Goal: Navigation & Orientation: Find specific page/section

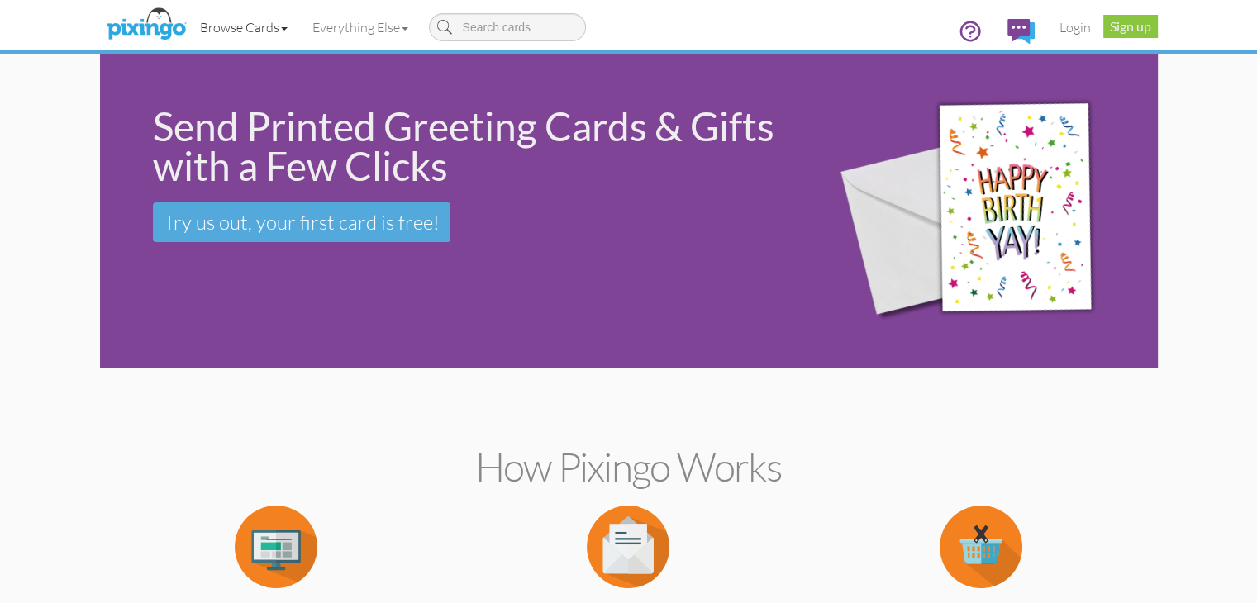
click at [188, 24] on link "Browse Cards" at bounding box center [244, 27] width 112 height 41
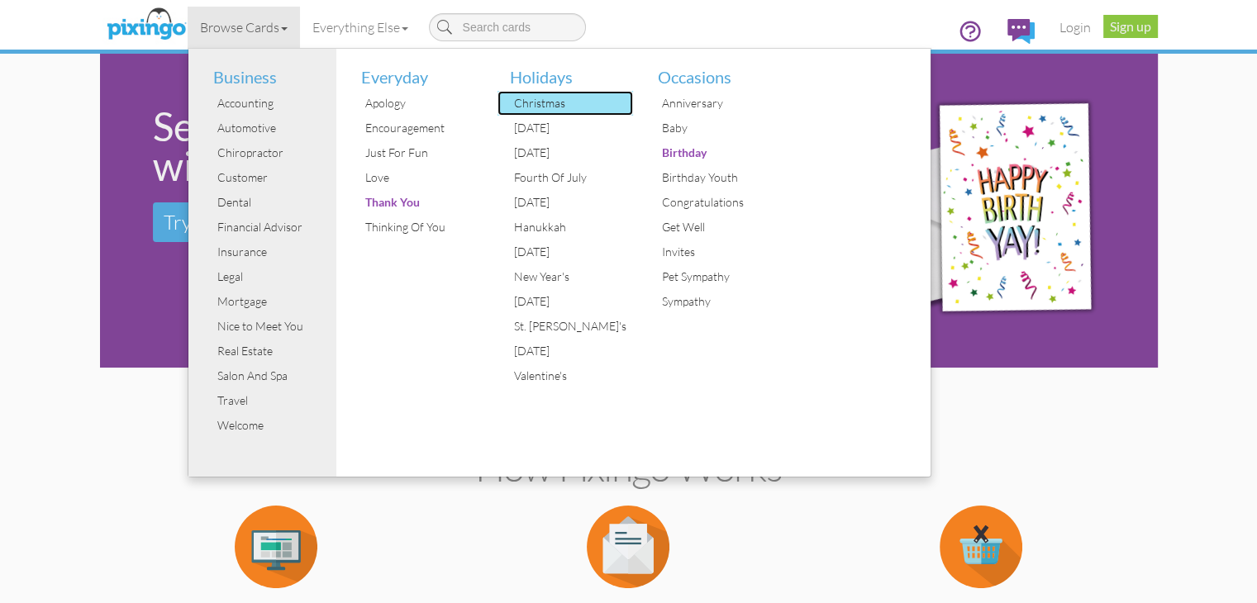
click at [510, 110] on div "Christmas" at bounding box center [572, 103] width 124 height 25
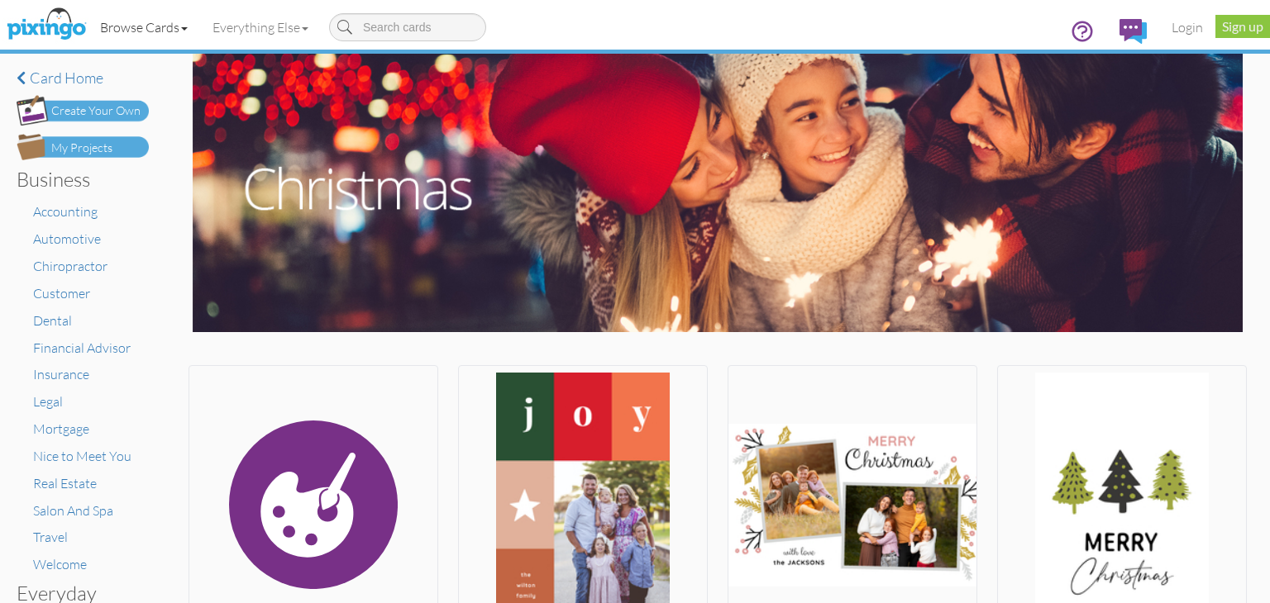
click at [136, 31] on link "Browse Cards" at bounding box center [144, 27] width 112 height 41
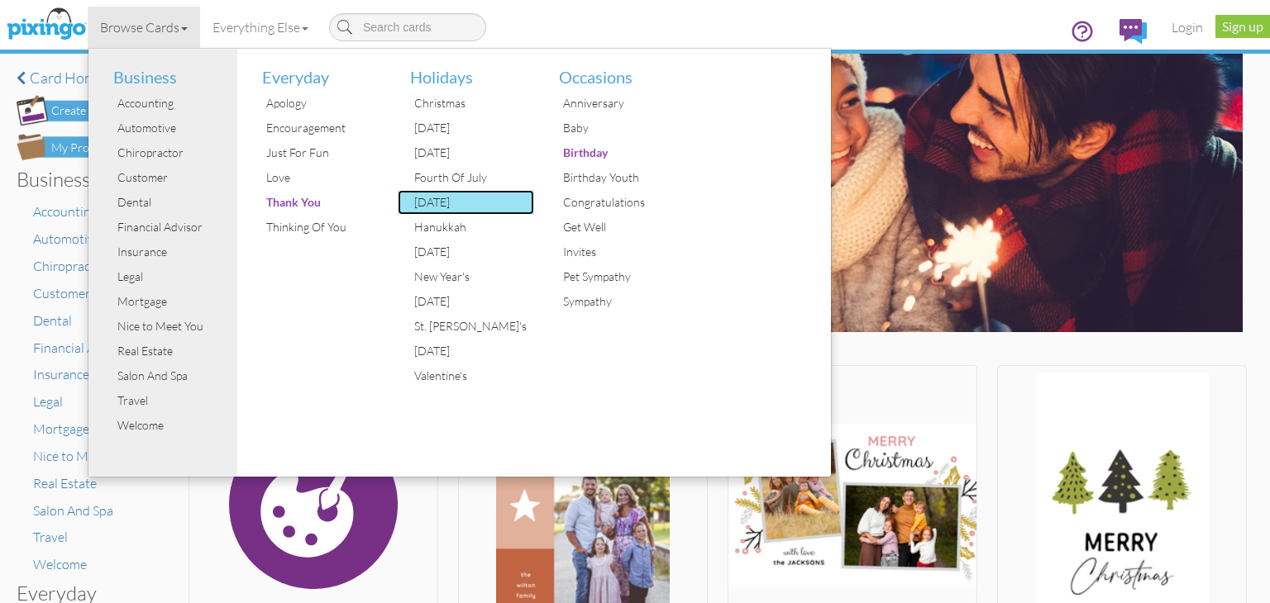
click at [456, 209] on div "[DATE]" at bounding box center [472, 202] width 124 height 25
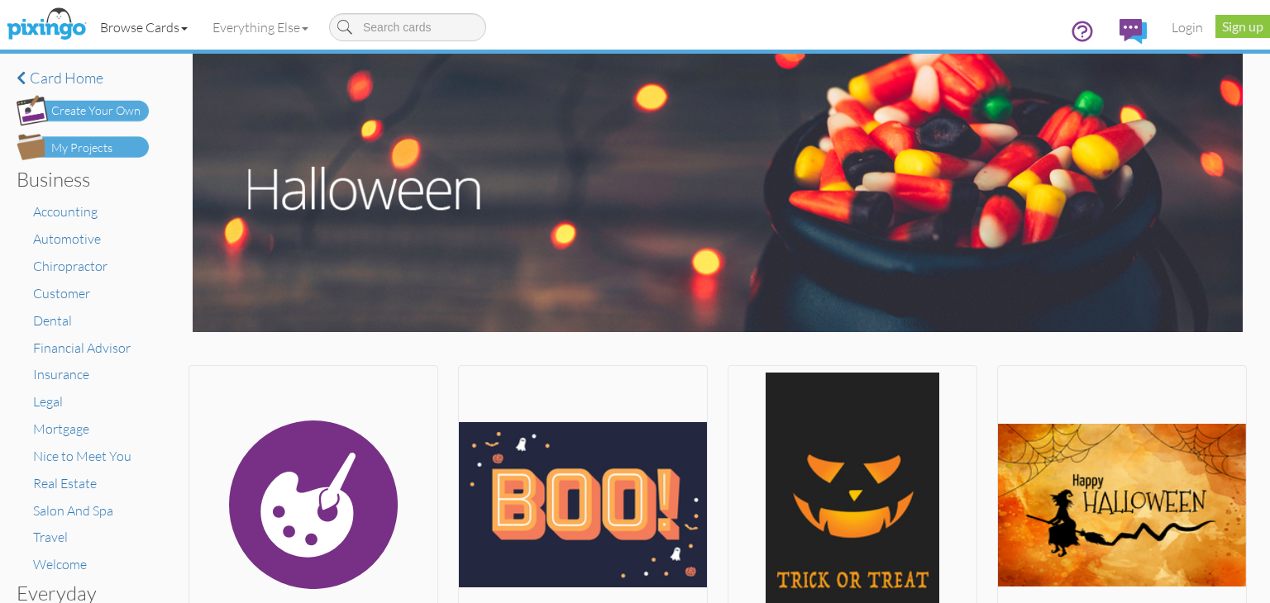
click at [187, 29] on span at bounding box center [184, 28] width 7 height 3
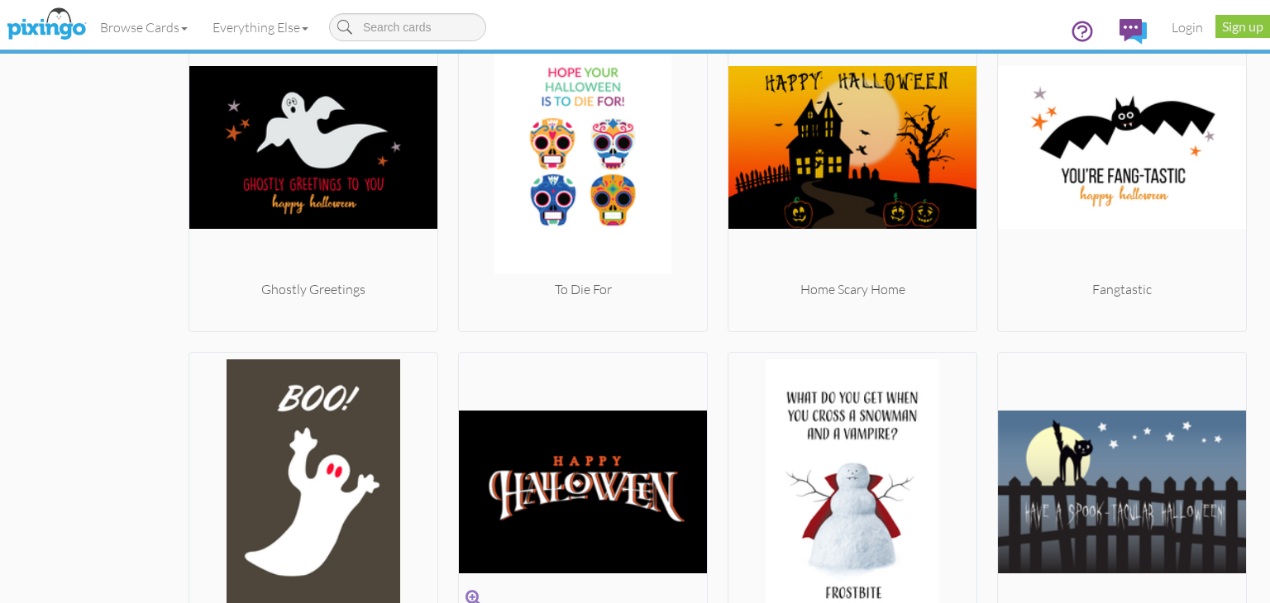
scroll to position [1984, 0]
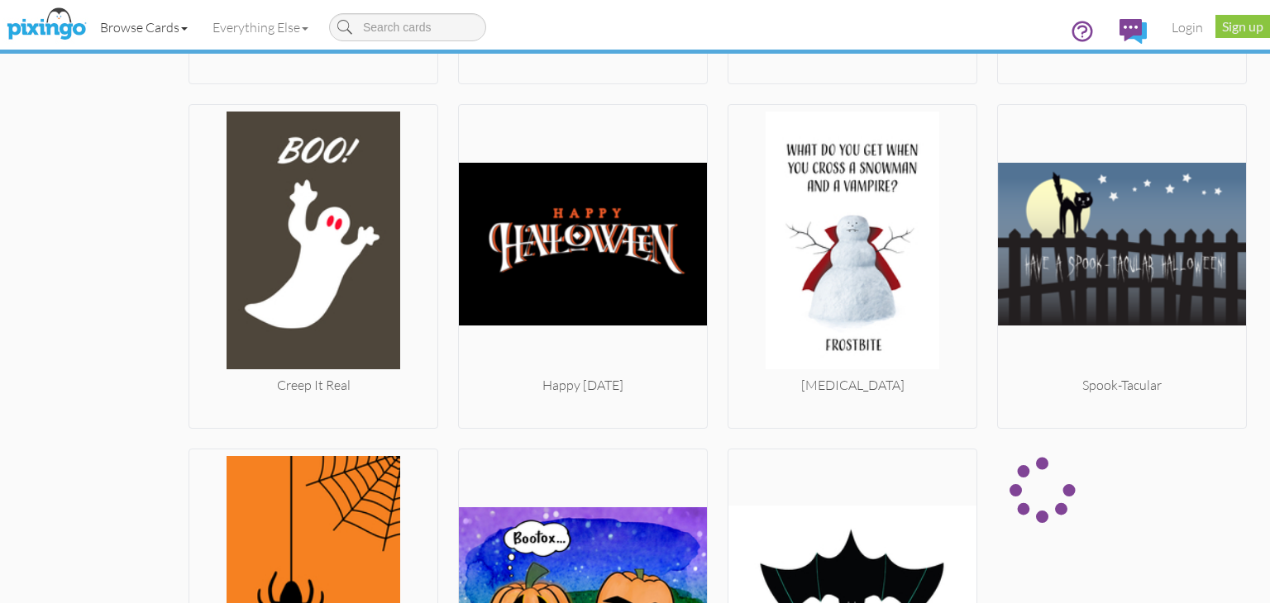
click at [143, 31] on link "Browse Cards" at bounding box center [144, 27] width 112 height 41
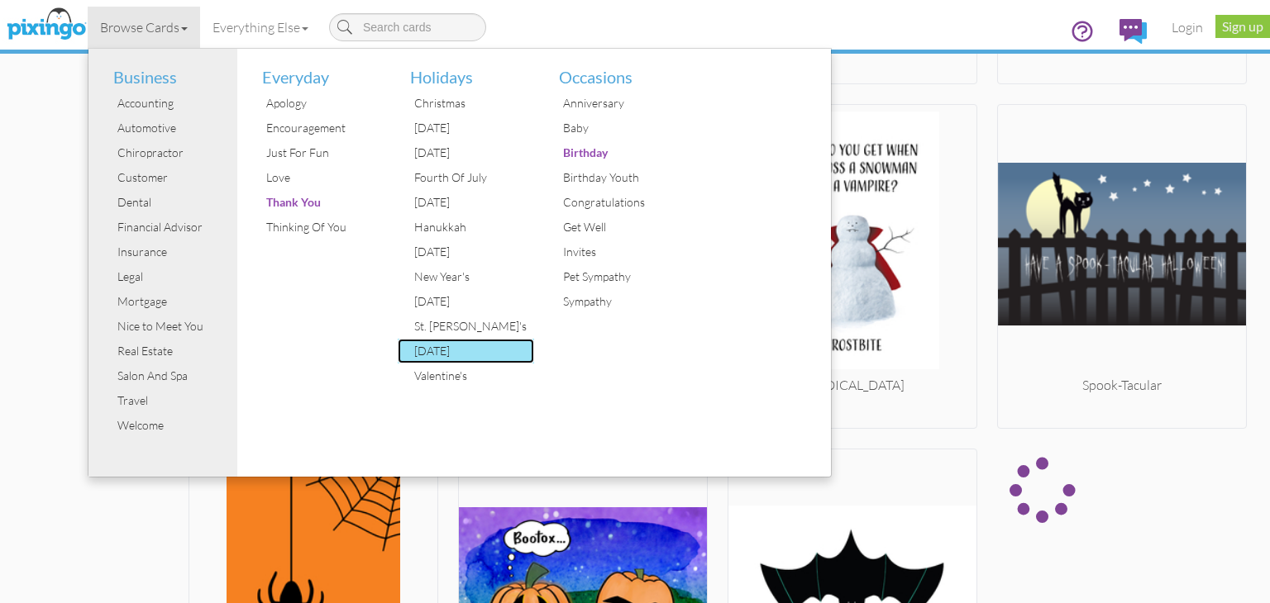
click at [456, 346] on div "[DATE]" at bounding box center [472, 351] width 124 height 25
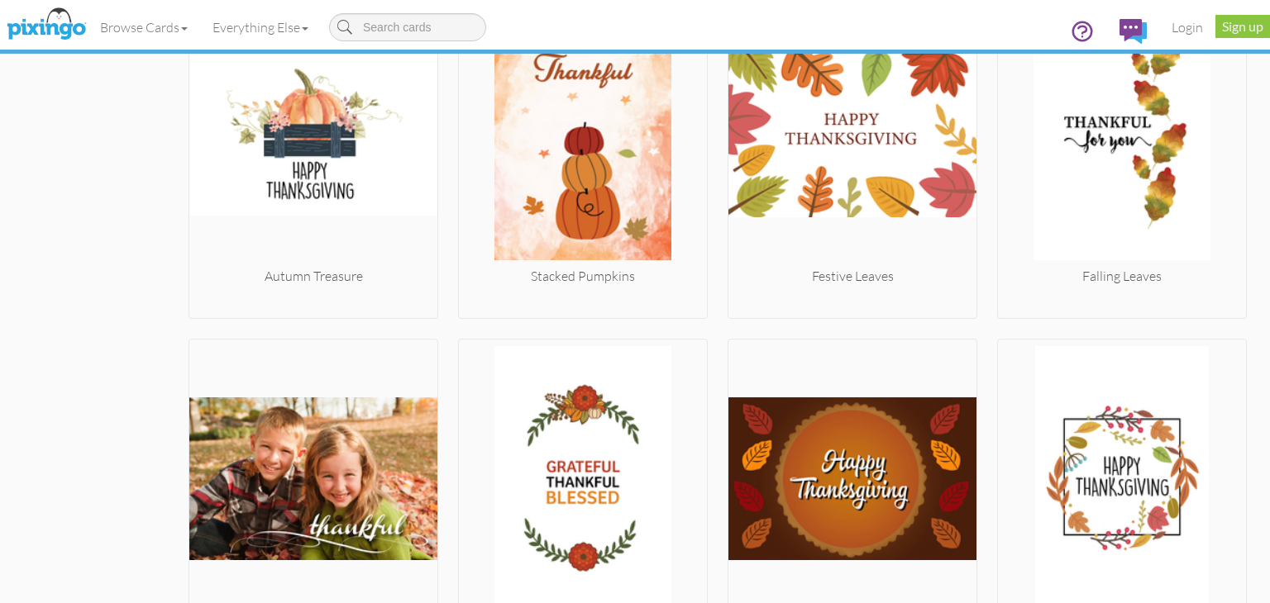
scroll to position [1571, 0]
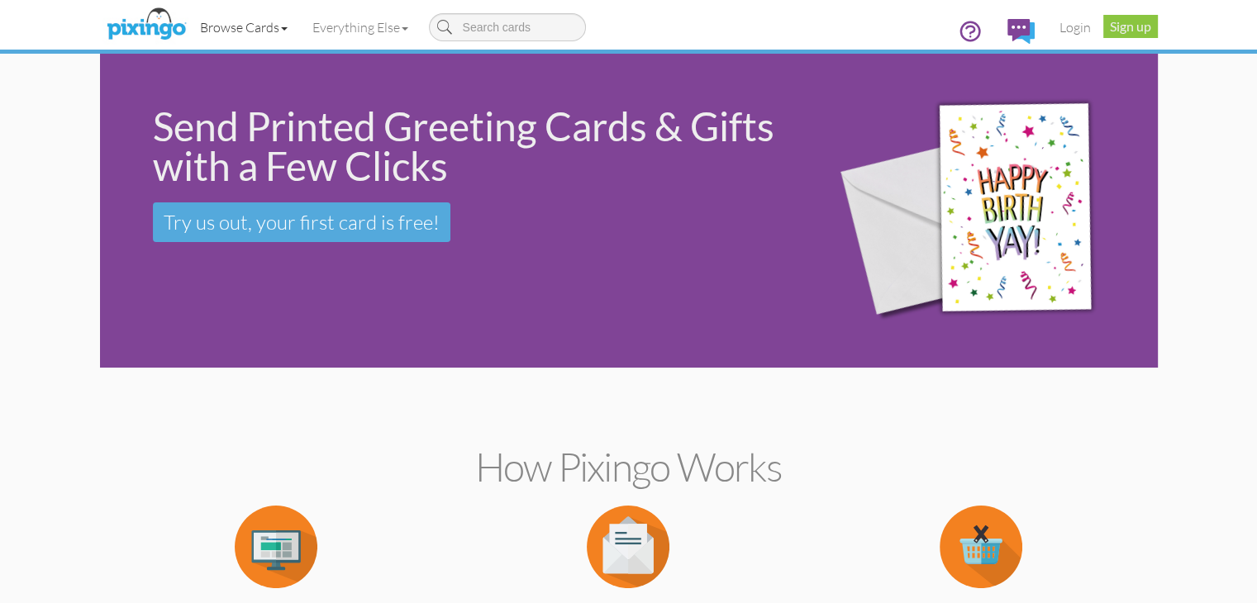
click at [188, 21] on link "Browse Cards" at bounding box center [244, 27] width 112 height 41
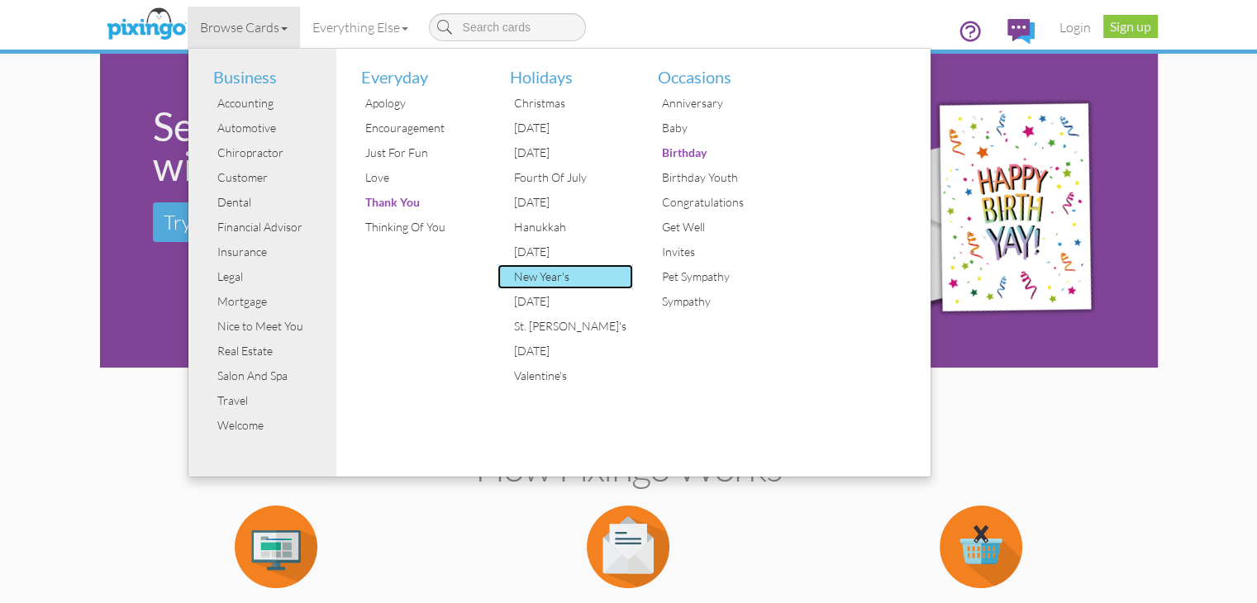
click at [510, 282] on div "New Year's" at bounding box center [572, 277] width 124 height 25
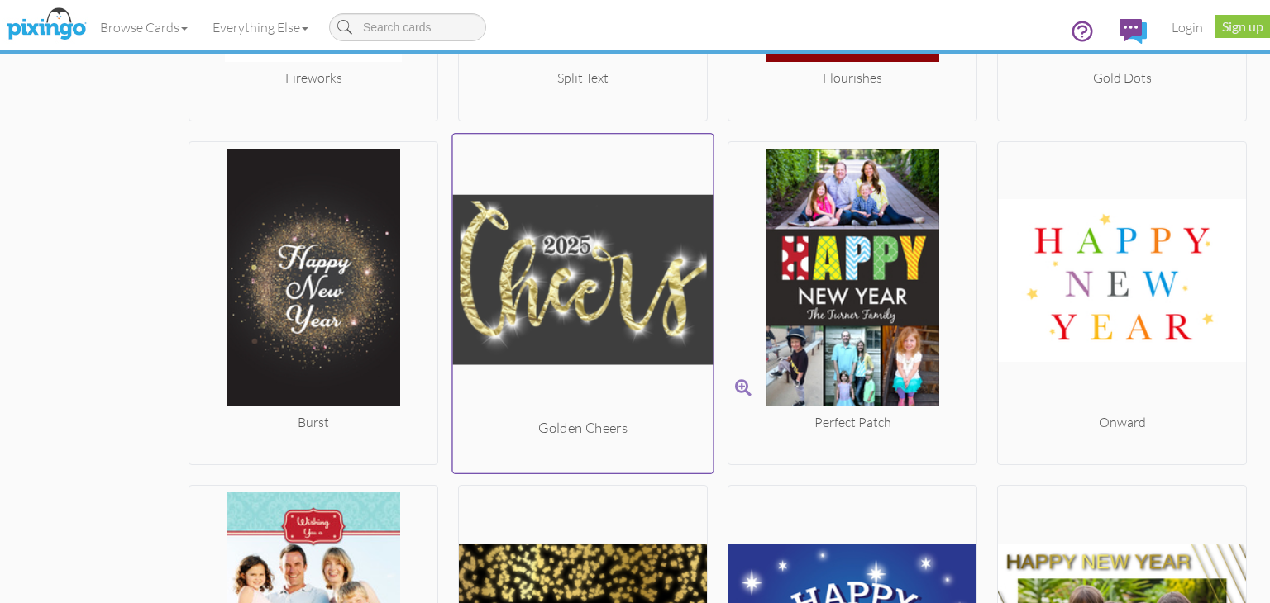
scroll to position [3373, 0]
